Goal: Task Accomplishment & Management: Complete application form

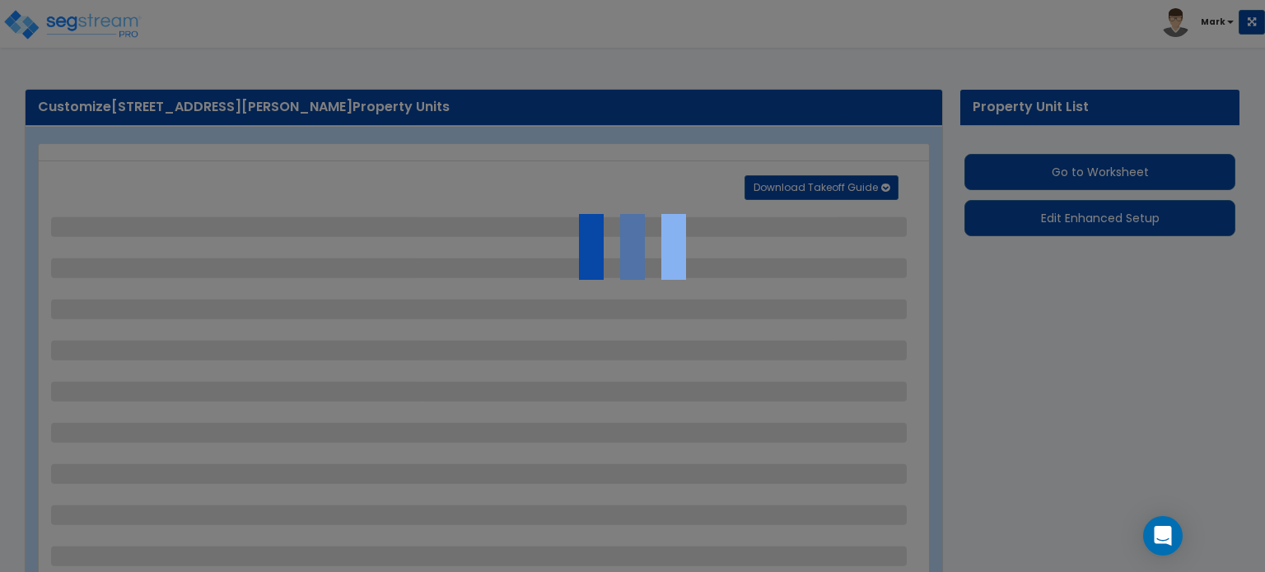
select select "2"
select select "1"
select select "2"
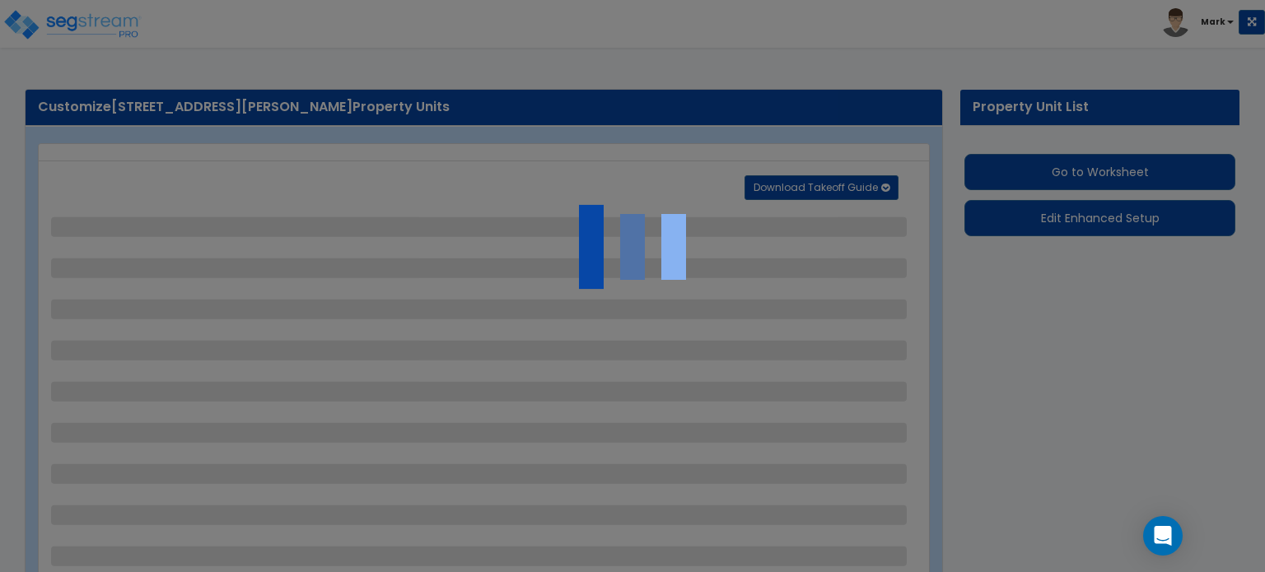
select select "1"
select select "2"
select select "1"
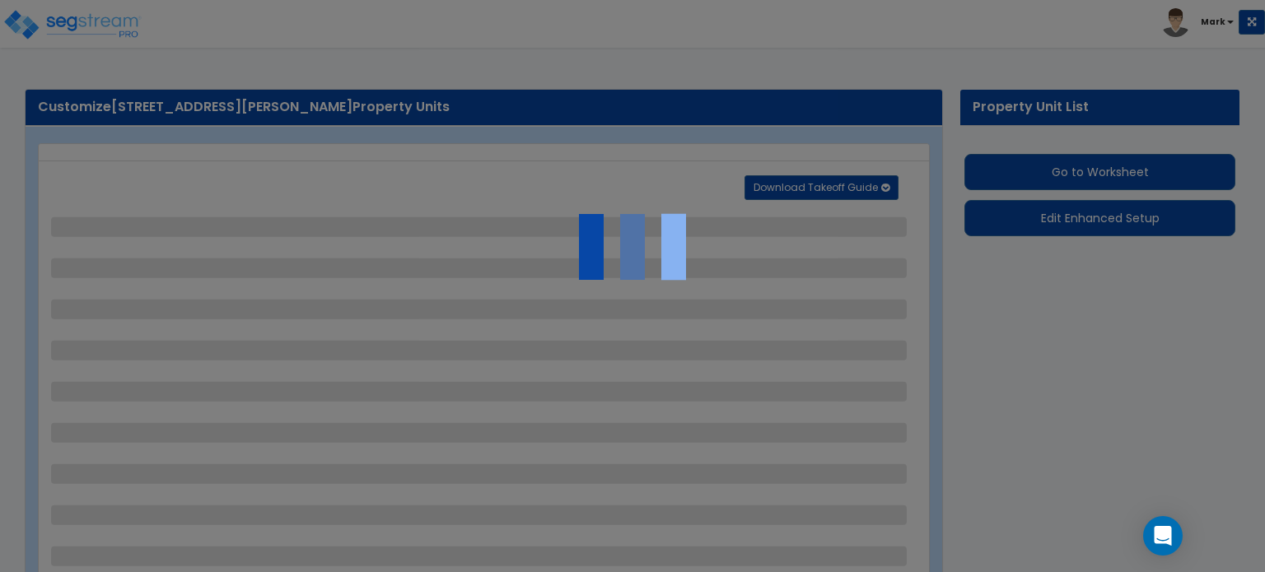
select select "1"
select select "5"
select select "2"
select select "1"
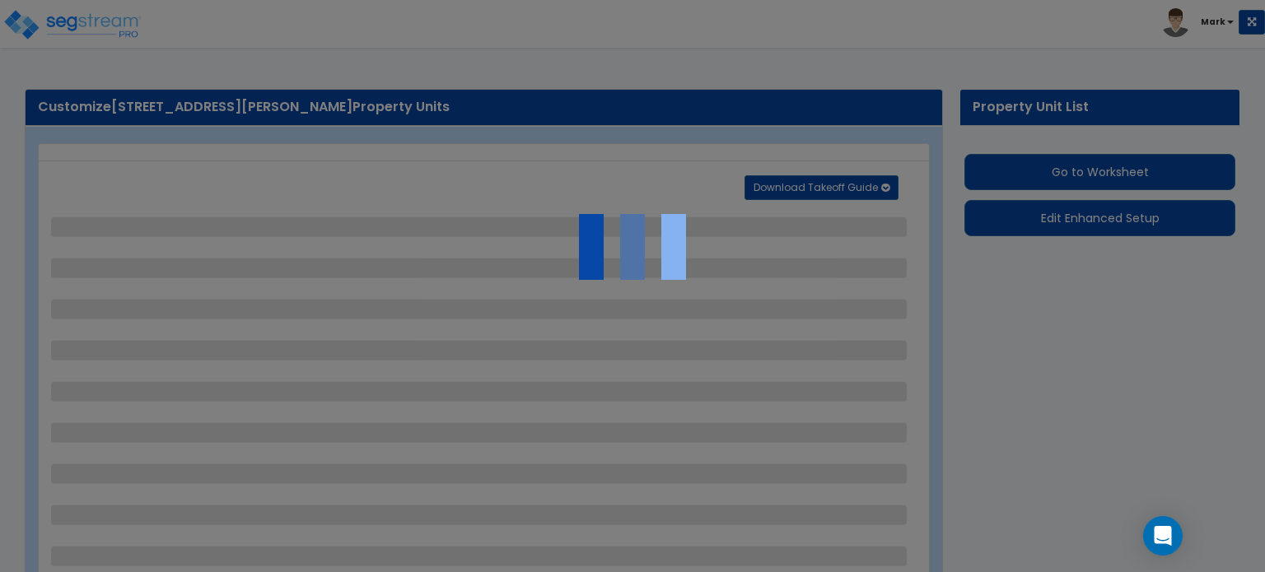
select select "4"
select select "2"
select select "4"
select select "2"
